Goal: Find specific page/section: Find specific page/section

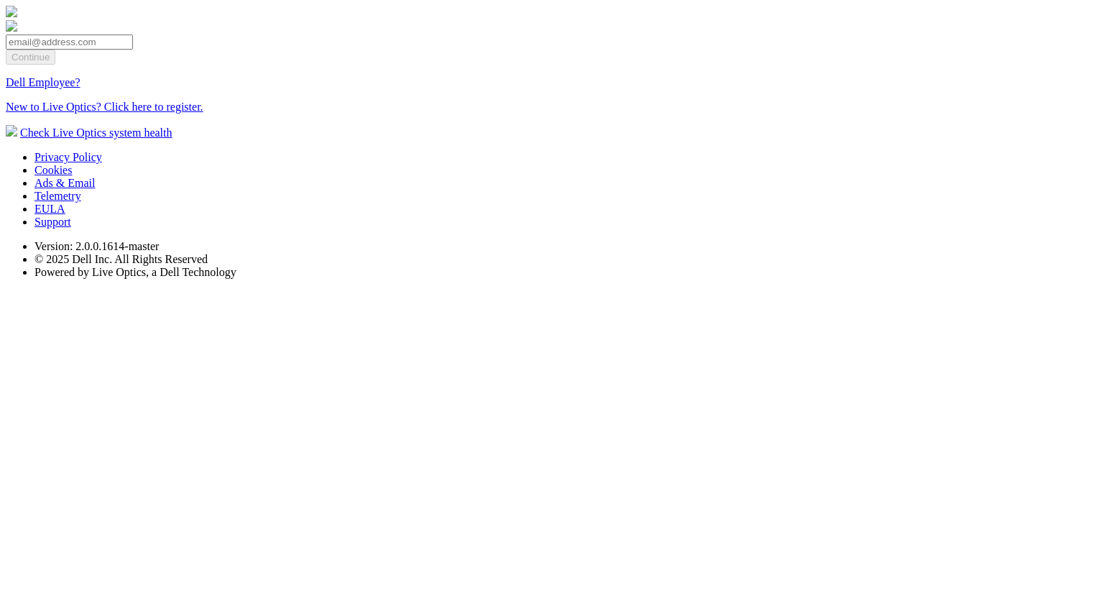
click at [80, 88] on link "Dell Employee?" at bounding box center [43, 82] width 75 height 12
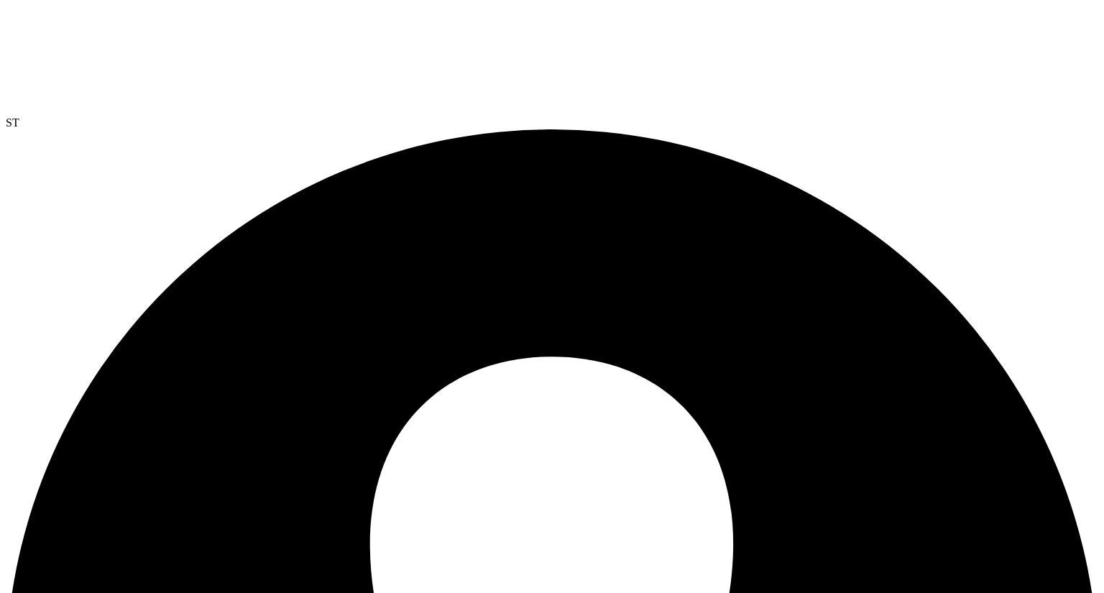
click at [19, 116] on span "ST" at bounding box center [13, 122] width 14 height 12
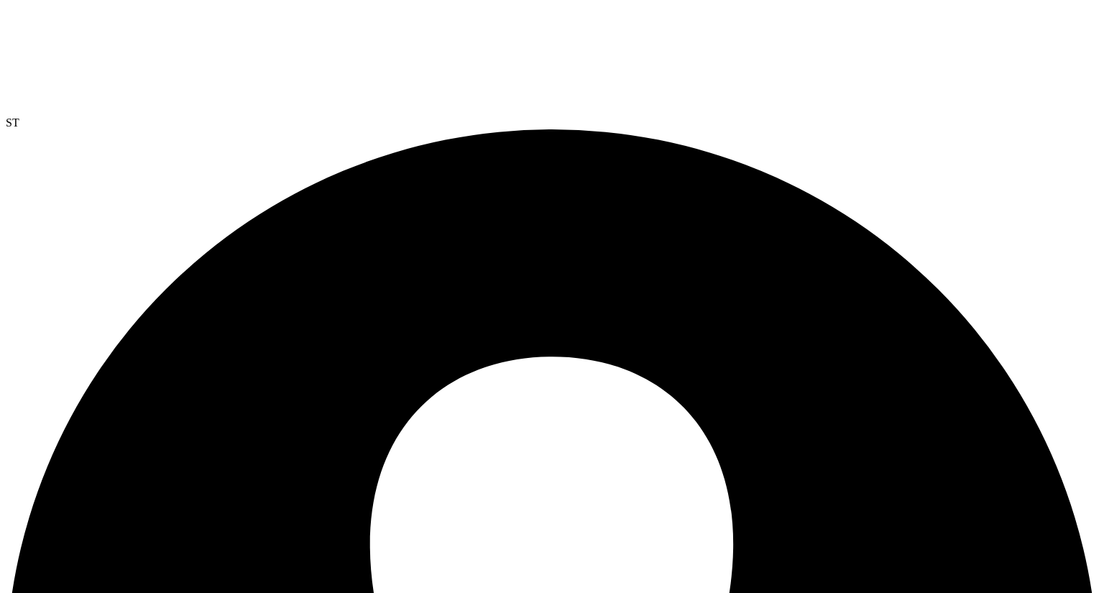
click at [1062, 107] on div "ST" at bounding box center [552, 122] width 1092 height 13
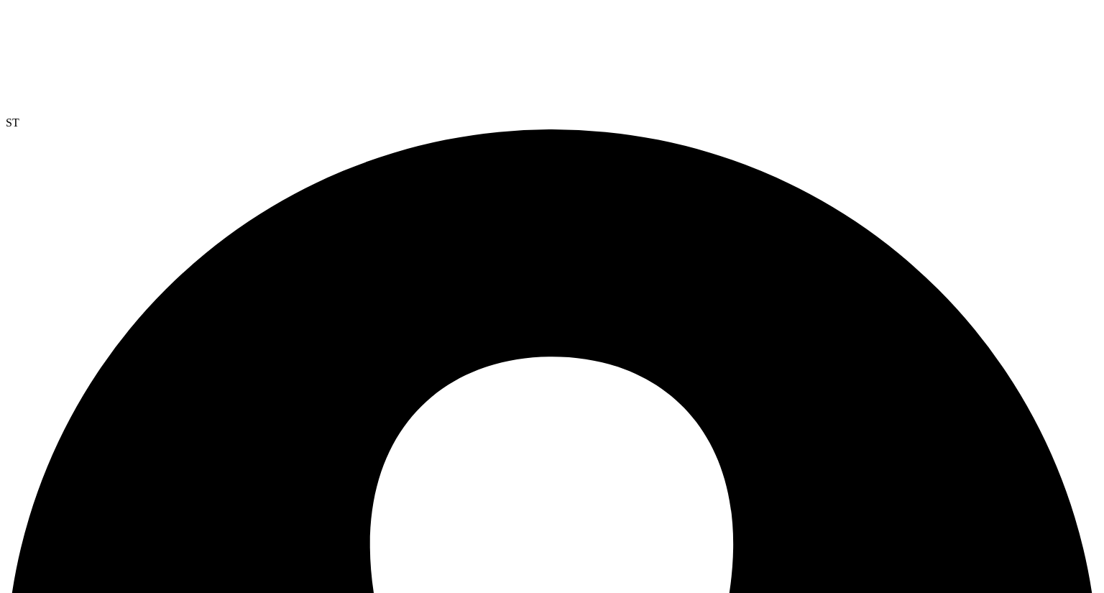
drag, startPoint x: 690, startPoint y: 214, endPoint x: 464, endPoint y: 42, distance: 284.2
